Goal: Task Accomplishment & Management: Manage account settings

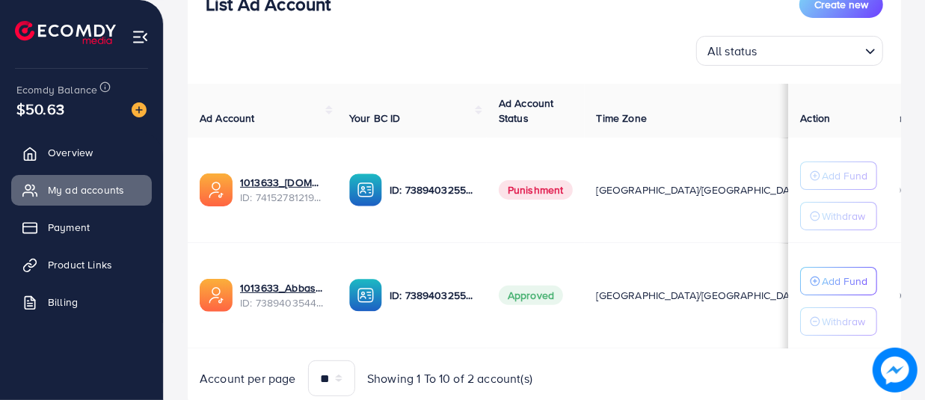
scroll to position [265, 0]
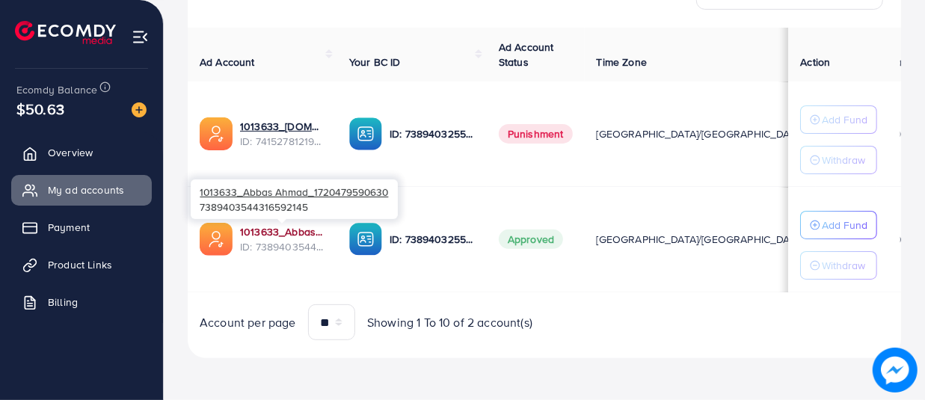
click at [277, 224] on link "1013633_Abbas Ahmad_1720479590630" at bounding box center [282, 231] width 85 height 15
click at [284, 224] on link "1013633_Abbas Ahmad_1720479590630" at bounding box center [282, 231] width 85 height 15
click at [282, 225] on link "1013633_Abbas Ahmad_1720479590630" at bounding box center [282, 231] width 85 height 15
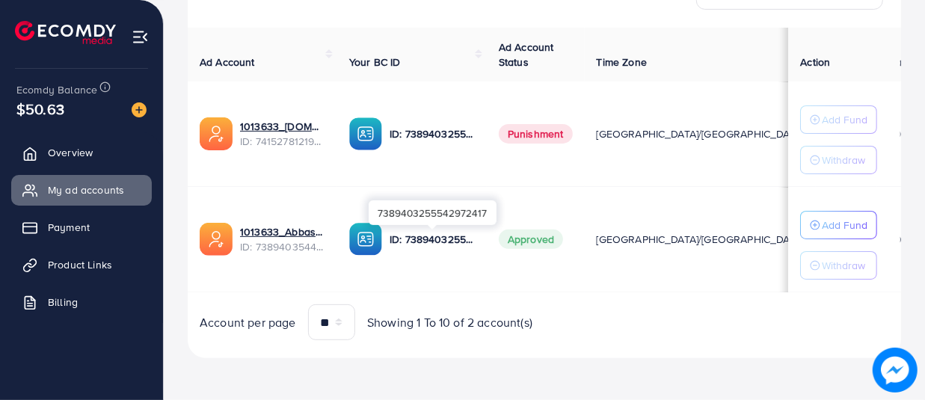
click at [404, 233] on p "ID: 7389403255542972417" at bounding box center [431, 239] width 85 height 18
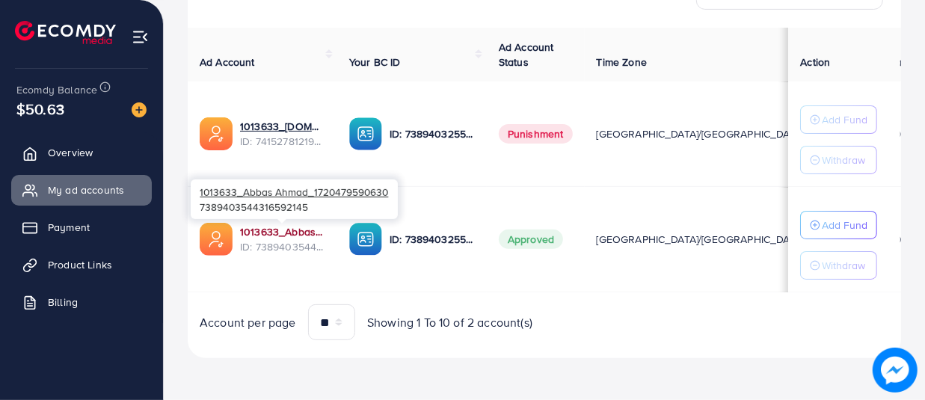
click at [315, 232] on link "1013633_Abbas Ahmad_1720479590630" at bounding box center [282, 231] width 85 height 15
click at [278, 226] on link "1013633_Abbas Ahmad_1720479590630" at bounding box center [282, 231] width 85 height 15
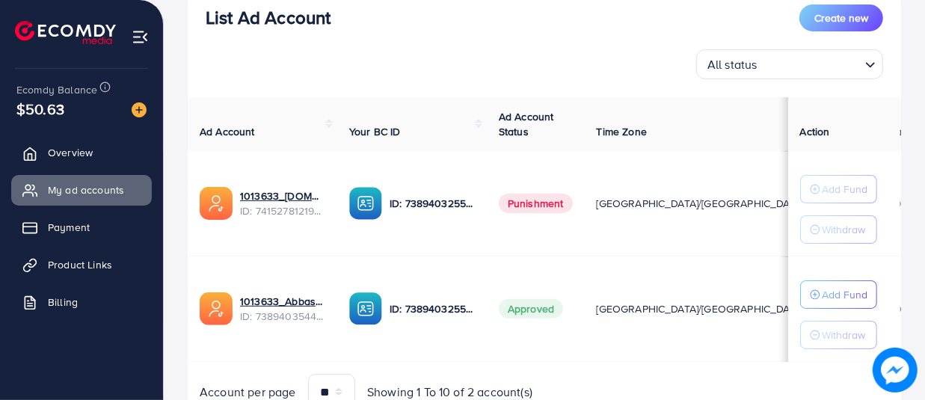
scroll to position [199, 0]
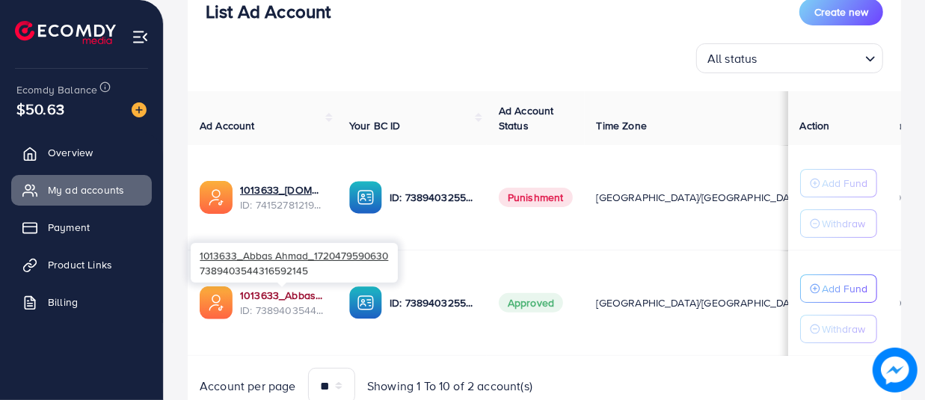
click at [277, 294] on link "1013633_Abbas Ahmad_1720479590630" at bounding box center [282, 295] width 85 height 15
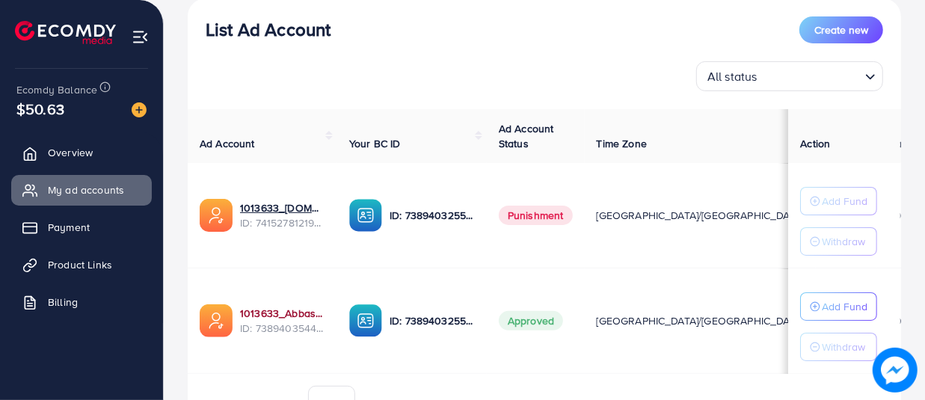
scroll to position [181, 0]
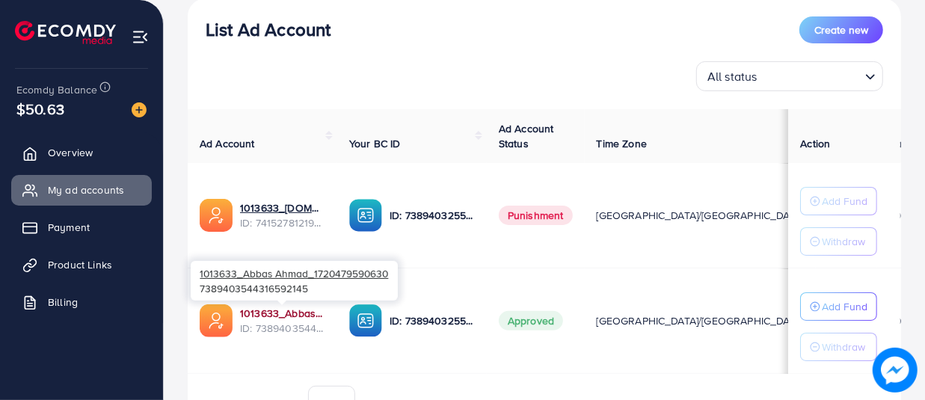
click at [294, 309] on link "1013633_Abbas Ahmad_1720479590630" at bounding box center [282, 313] width 85 height 15
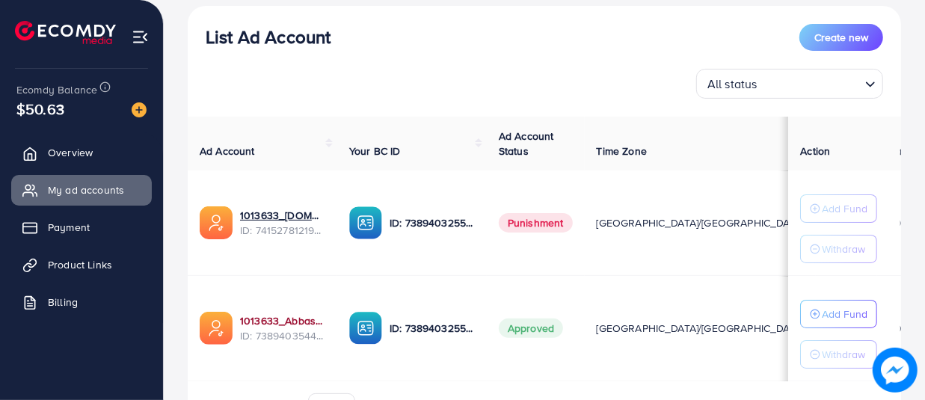
scroll to position [172, 0]
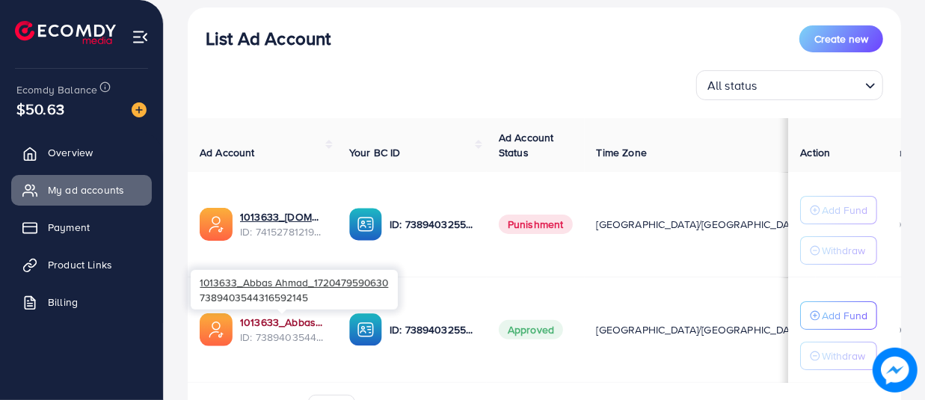
click at [265, 318] on link "1013633_Abbas Ahmad_1720479590630" at bounding box center [282, 322] width 85 height 15
click at [267, 321] on link "1013633_Abbas Ahmad_1720479590630" at bounding box center [282, 322] width 85 height 15
click at [274, 317] on link "1013633_Abbas Ahmad_1720479590630" at bounding box center [282, 322] width 85 height 15
click at [275, 330] on span "ID: 7389403544316592145" at bounding box center [282, 337] width 85 height 15
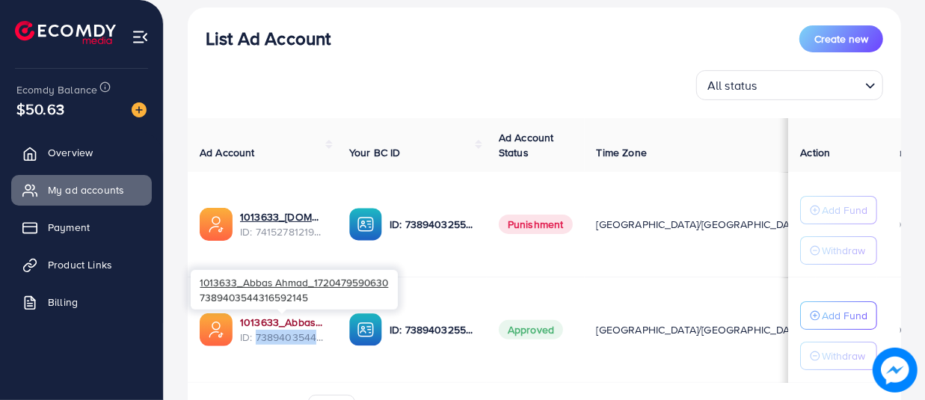
click at [275, 322] on link "1013633_Abbas Ahmad_1720479590630" at bounding box center [282, 322] width 85 height 15
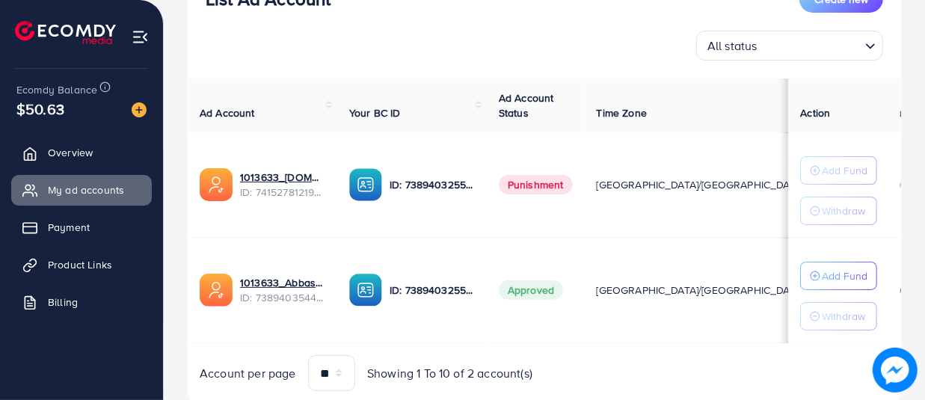
scroll to position [212, 0]
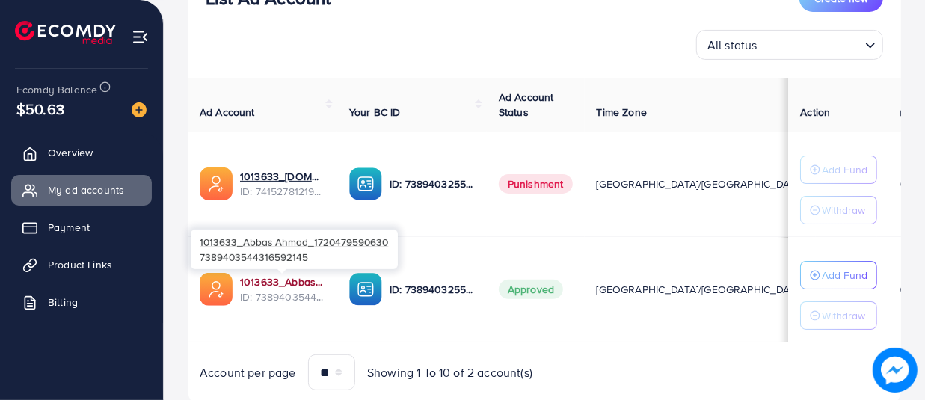
click at [298, 275] on link "1013633_Abbas Ahmad_1720479590630" at bounding box center [282, 281] width 85 height 15
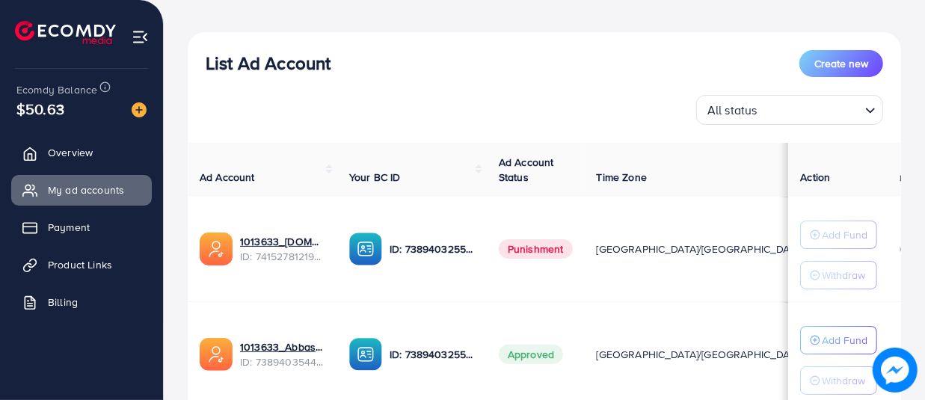
scroll to position [144, 0]
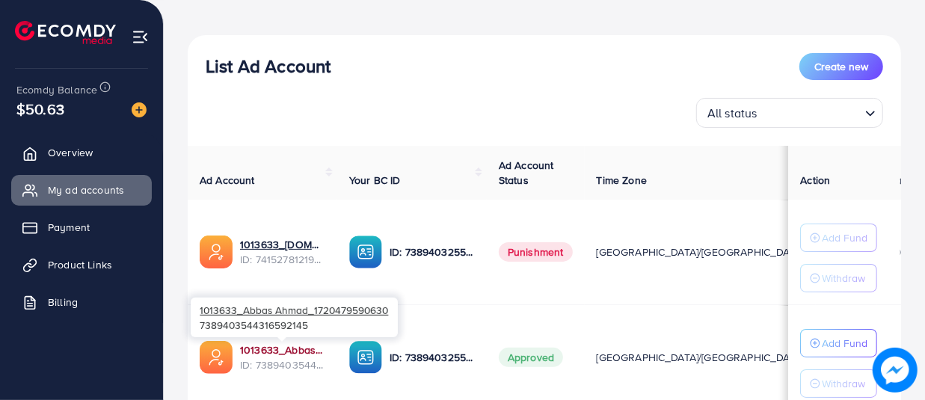
click at [288, 343] on link "1013633_Abbas Ahmad_1720479590630" at bounding box center [282, 349] width 85 height 15
click at [277, 347] on link "1013633_Abbas Ahmad_1720479590630" at bounding box center [282, 349] width 85 height 15
click at [265, 343] on link "1013633_Abbas Ahmad_1720479590630" at bounding box center [282, 349] width 85 height 15
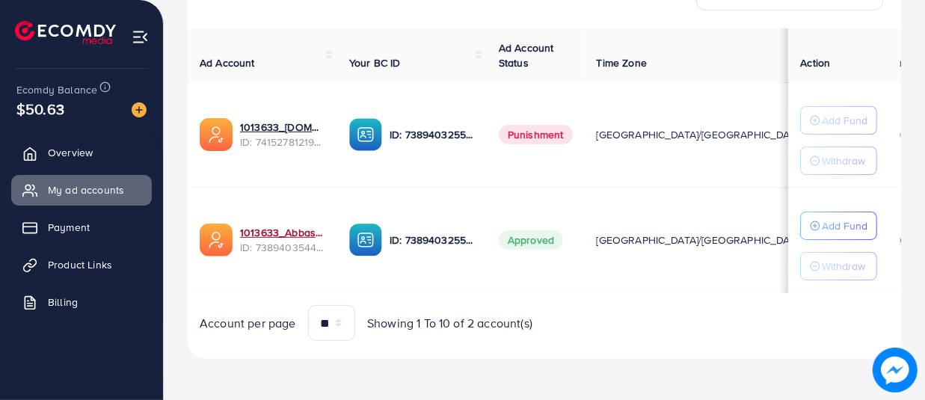
scroll to position [256, 0]
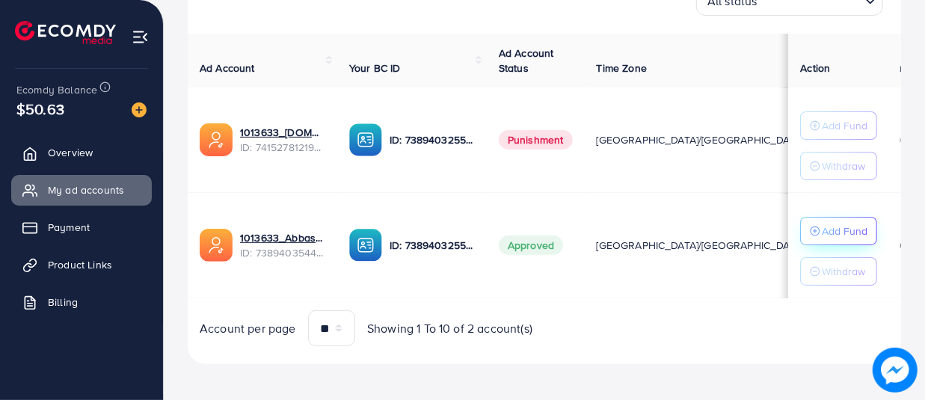
click at [835, 232] on p "Add Fund" at bounding box center [845, 231] width 46 height 18
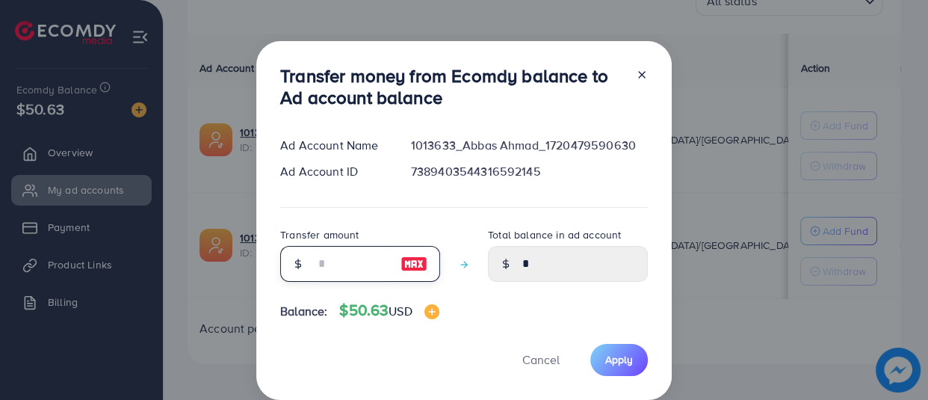
click at [316, 271] on input "number" at bounding box center [352, 264] width 75 height 36
type input "*"
type input "****"
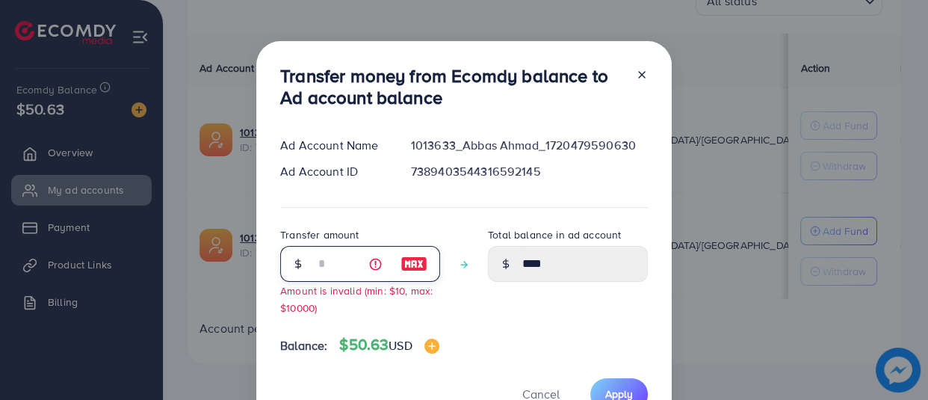
type input "**"
type input "*****"
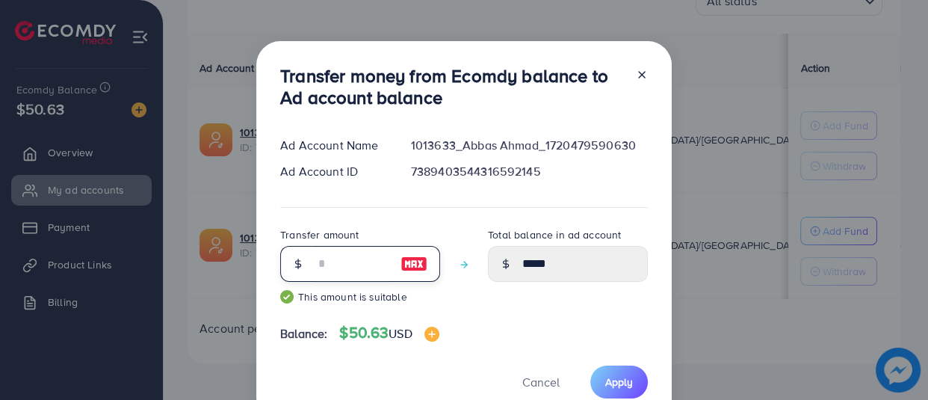
type input "**"
click at [561, 343] on div "Balance: $50.63 USD" at bounding box center [464, 336] width 368 height 25
click at [623, 375] on span "Apply" at bounding box center [620, 382] width 28 height 15
click at [616, 381] on span "Apply" at bounding box center [620, 382] width 28 height 15
click at [639, 73] on icon at bounding box center [642, 75] width 12 height 12
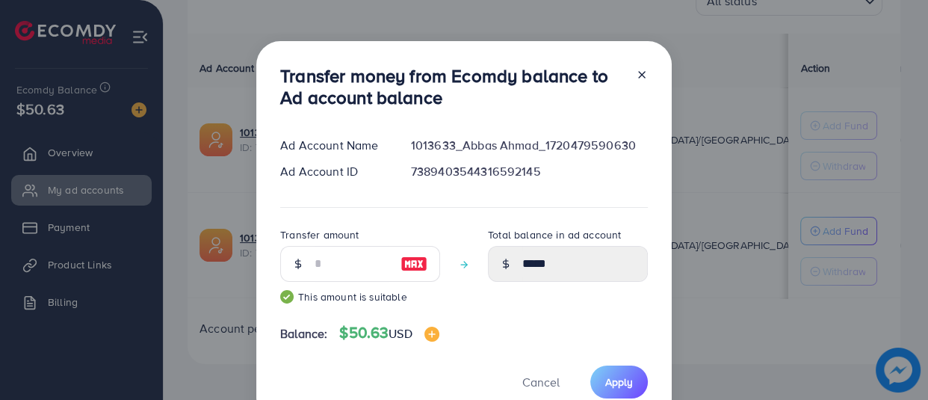
type input "*"
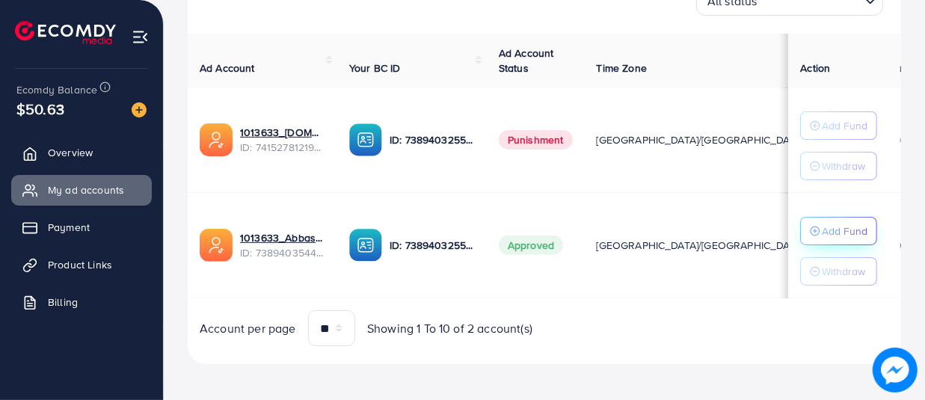
click at [837, 225] on p "Add Fund" at bounding box center [845, 231] width 46 height 18
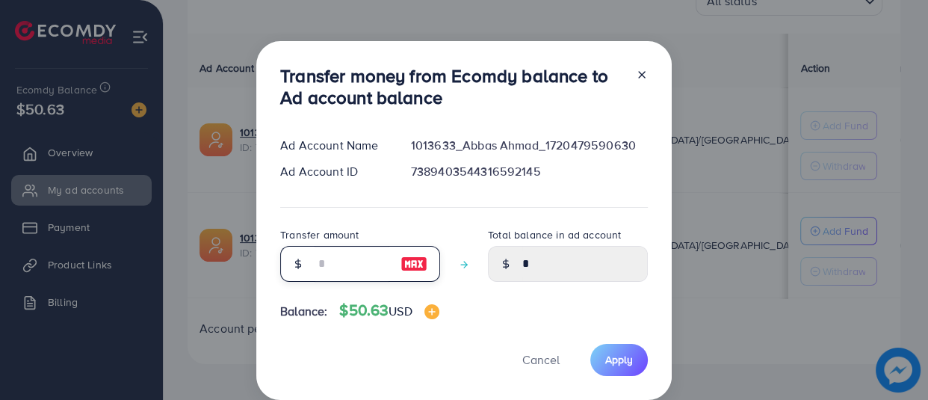
click at [330, 259] on input "number" at bounding box center [352, 264] width 75 height 36
type input "*"
type input "****"
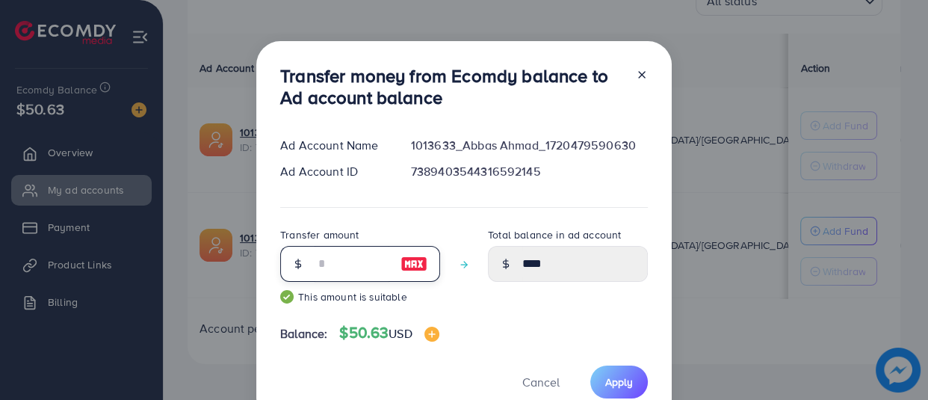
type input "**"
type input "*****"
type input "**"
click at [539, 304] on div "Total balance in ad account *****" at bounding box center [568, 271] width 160 height 90
click at [613, 375] on span "Apply" at bounding box center [620, 382] width 28 height 15
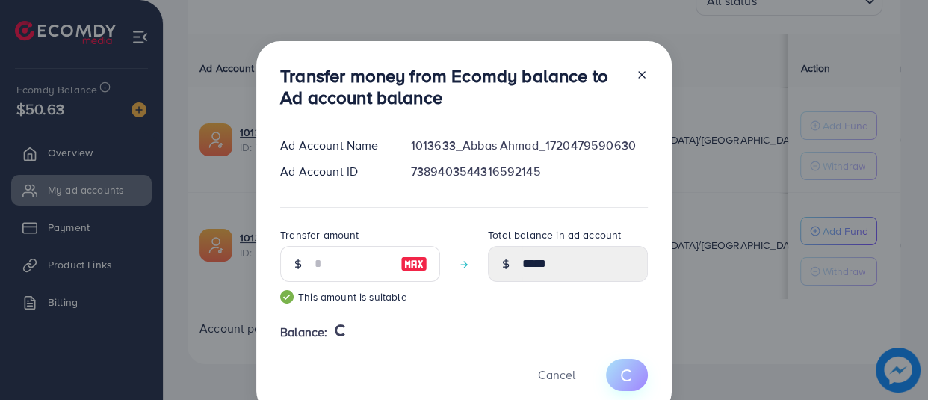
type input "*"
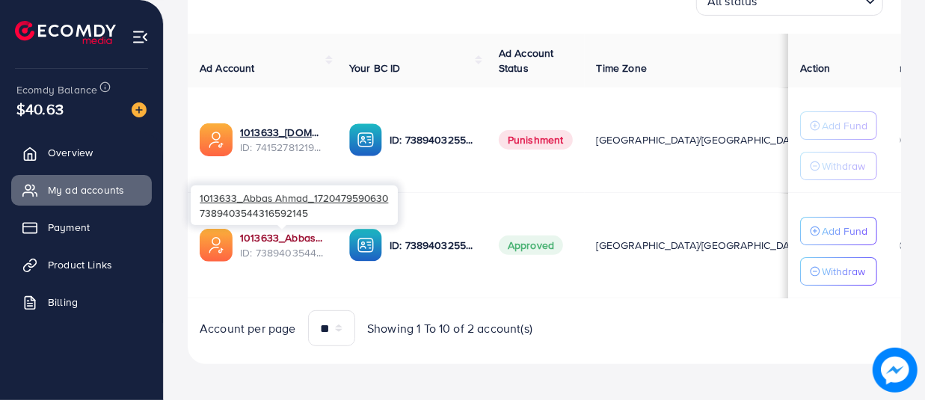
click at [256, 235] on link "1013633_Abbas Ahmad_1720479590630" at bounding box center [282, 237] width 85 height 15
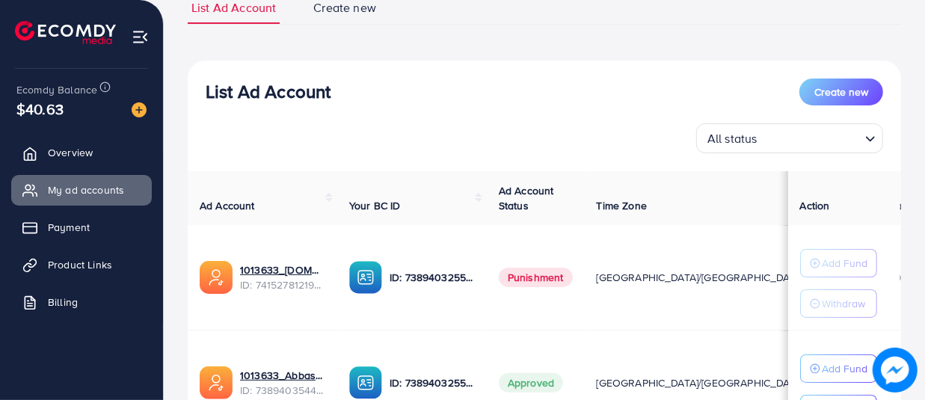
scroll to position [226, 0]
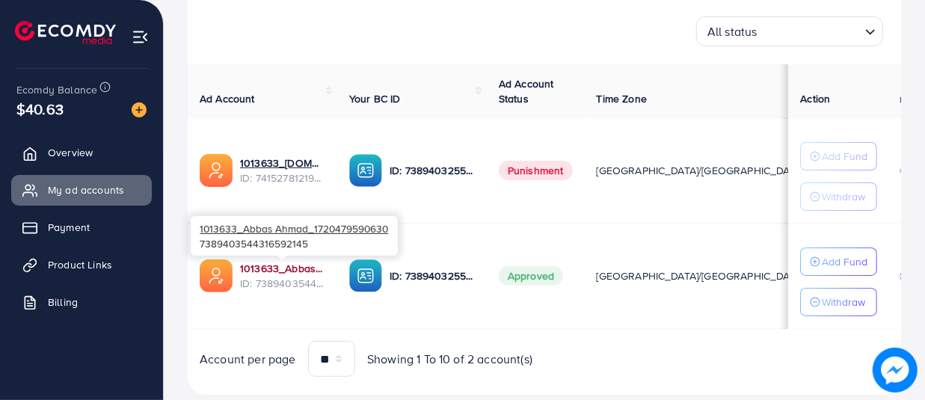
click at [288, 264] on link "1013633_Abbas Ahmad_1720479590630" at bounding box center [282, 268] width 85 height 15
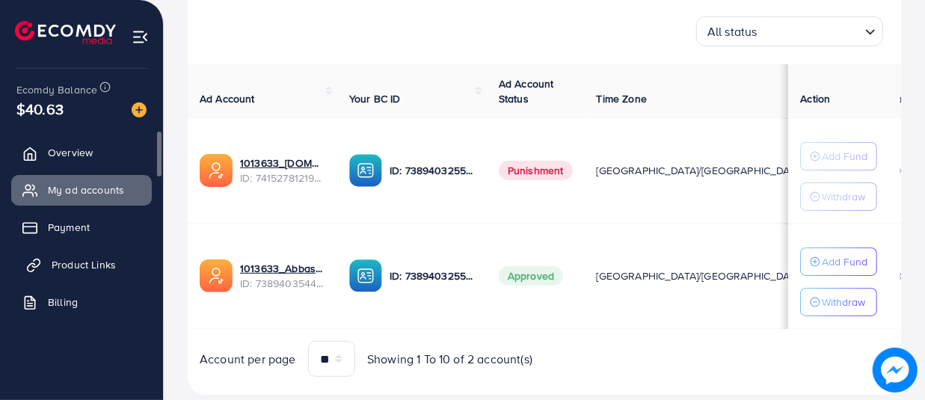
click at [79, 263] on span "Product Links" at bounding box center [84, 264] width 64 height 15
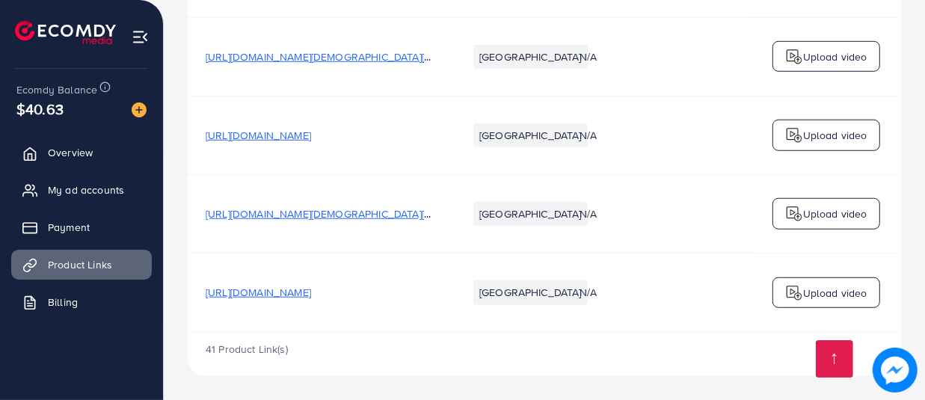
scroll to position [4343, 0]
click at [339, 52] on span "[URL][DOMAIN_NAME][DEMOGRAPHIC_DATA][DEMOGRAPHIC_DATA]" at bounding box center [369, 56] width 327 height 15
click at [364, 51] on span "[URL][DOMAIN_NAME][DEMOGRAPHIC_DATA][DEMOGRAPHIC_DATA]" at bounding box center [369, 56] width 327 height 15
click at [96, 179] on link "My ad accounts" at bounding box center [81, 190] width 141 height 30
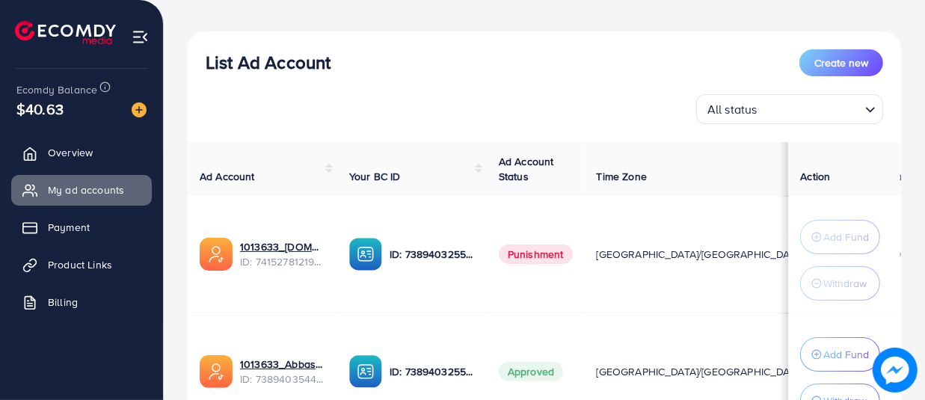
scroll to position [289, 0]
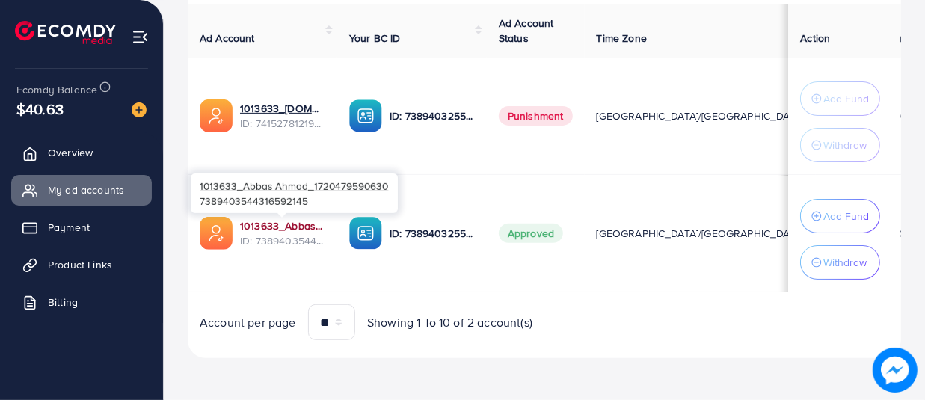
click at [261, 222] on link "1013633_Abbas Ahmad_1720479590630" at bounding box center [282, 225] width 85 height 15
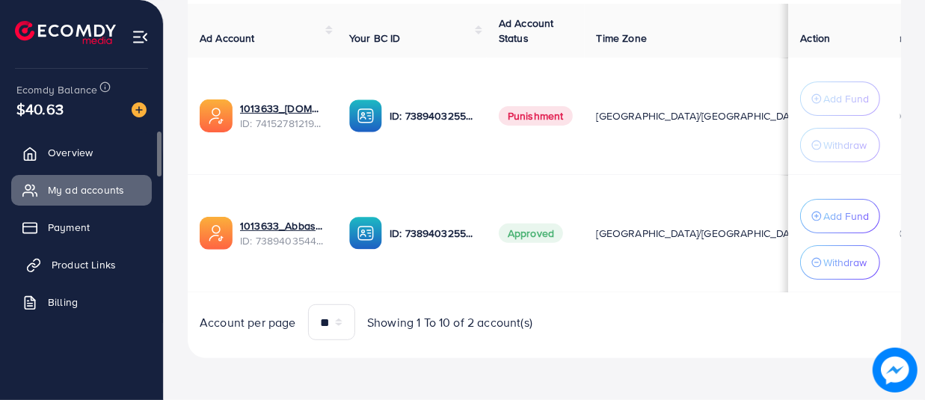
click at [81, 265] on span "Product Links" at bounding box center [84, 264] width 64 height 15
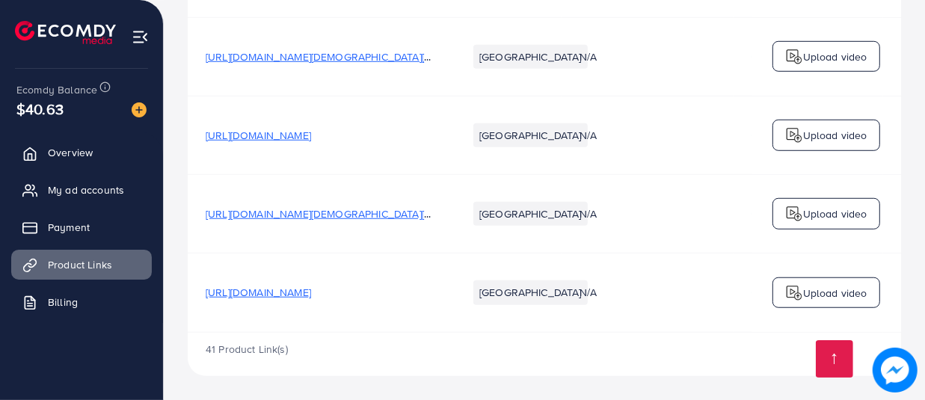
scroll to position [4343, 0]
click at [262, 52] on span "[URL][DOMAIN_NAME][DEMOGRAPHIC_DATA][DEMOGRAPHIC_DATA]" at bounding box center [369, 56] width 327 height 15
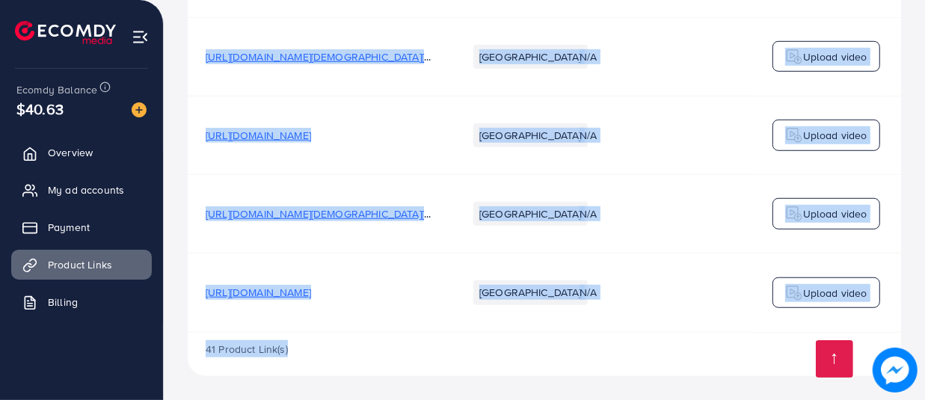
drag, startPoint x: 440, startPoint y: 333, endPoint x: 455, endPoint y: 331, distance: 15.1
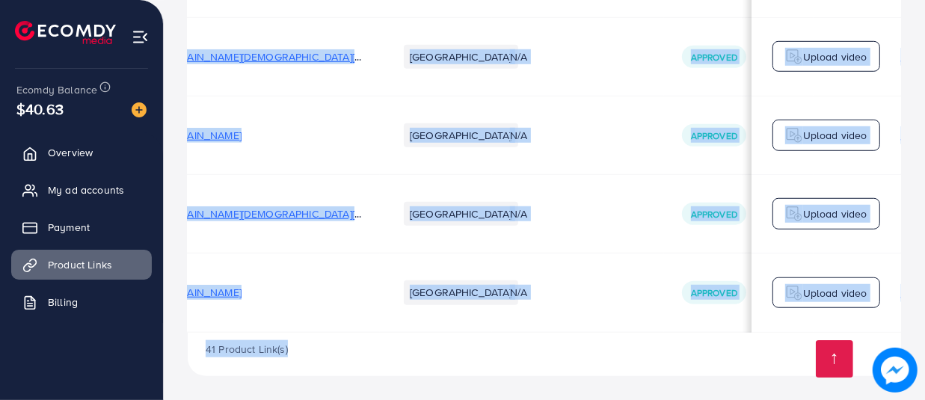
scroll to position [0, 150]
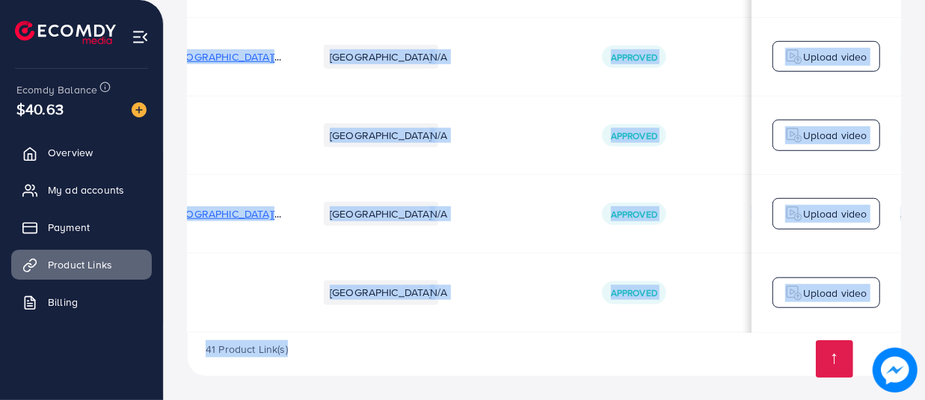
click at [584, 314] on td "Approved" at bounding box center [659, 292] width 150 height 78
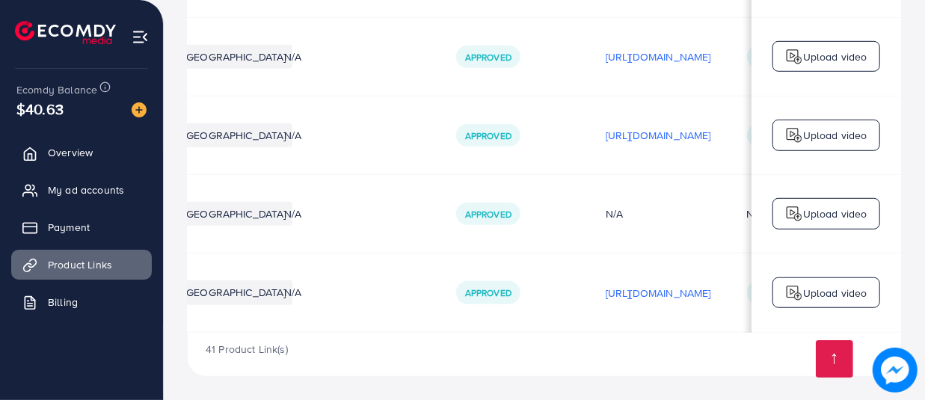
scroll to position [0, 315]
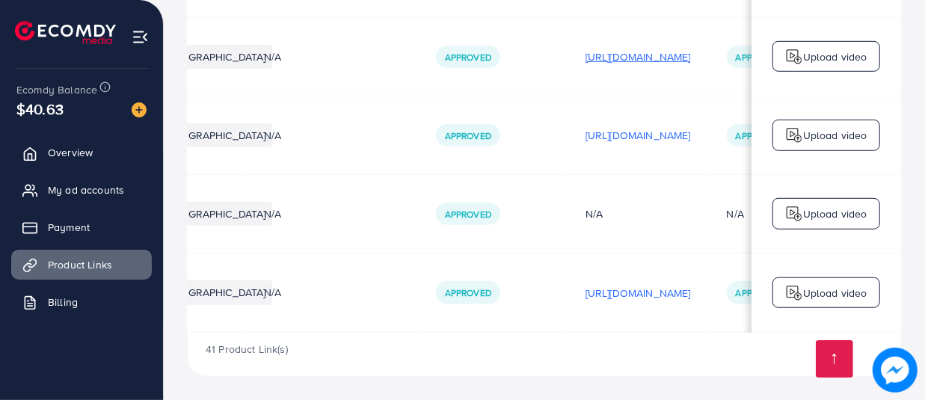
click at [650, 49] on p "[URL][DOMAIN_NAME]" at bounding box center [637, 57] width 105 height 18
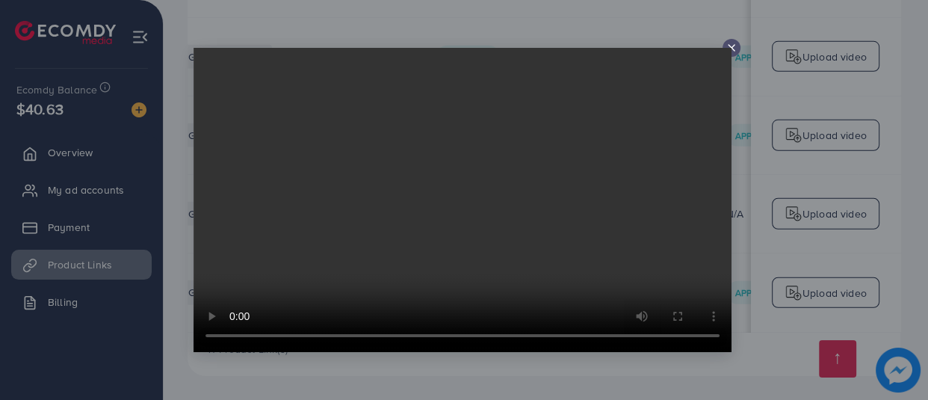
click at [730, 43] on icon at bounding box center [732, 48] width 12 height 12
